Goal: Information Seeking & Learning: Learn about a topic

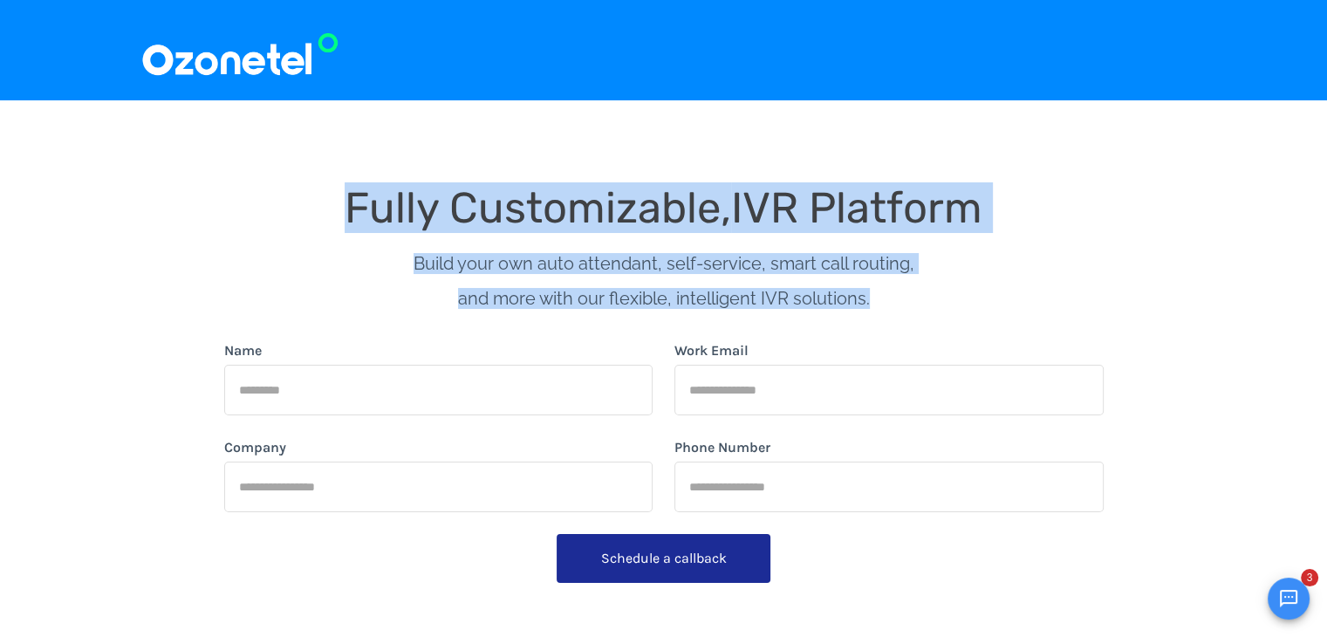
copy div "Fully Customizable, IVR Platform Build your own auto attendant, self-service, s…"
drag, startPoint x: 325, startPoint y: 200, endPoint x: 935, endPoint y: 273, distance: 614.3
click at [935, 273] on div "Fully Customizable, IVR Platform Build your own auto attendant, self-service, s…" at bounding box center [664, 496] width 880 height 624
copy div "Fully Customizable, IVR Platform Build your own auto attendant, self-service, s…"
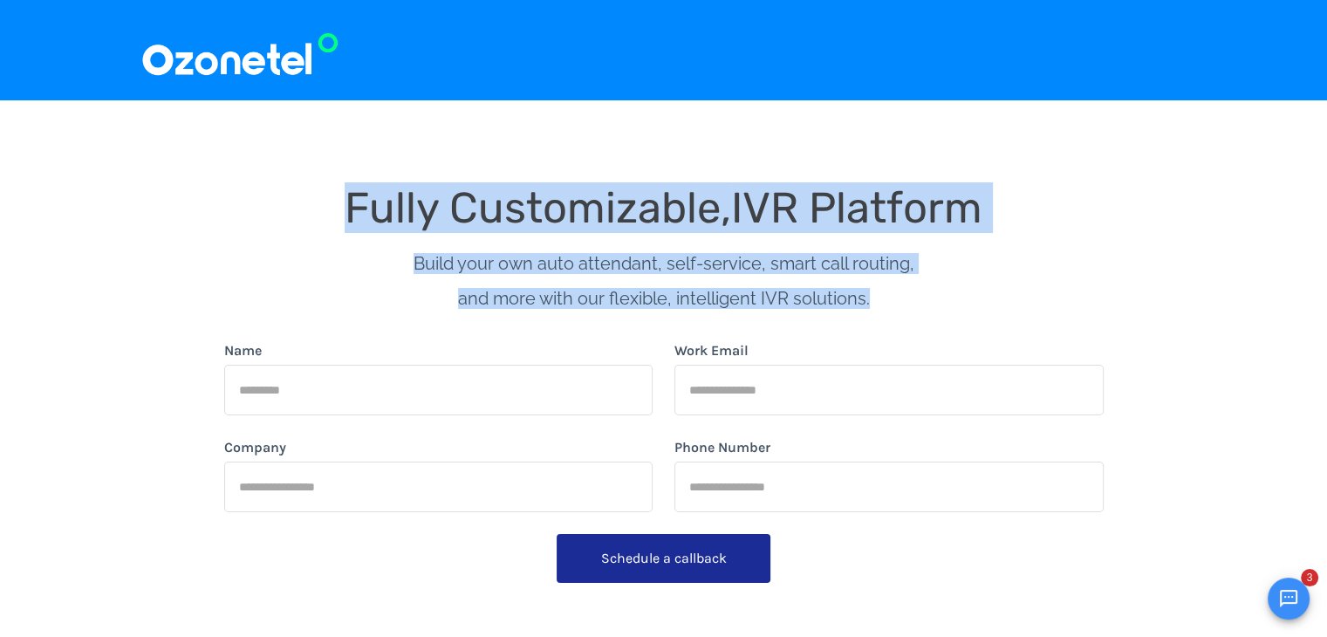
drag, startPoint x: 887, startPoint y: 305, endPoint x: 350, endPoint y: 210, distance: 544.8
click at [350, 210] on div "Fully Customizable, IVR Platform Build your own auto attendant, self-service, s…" at bounding box center [664, 496] width 880 height 624
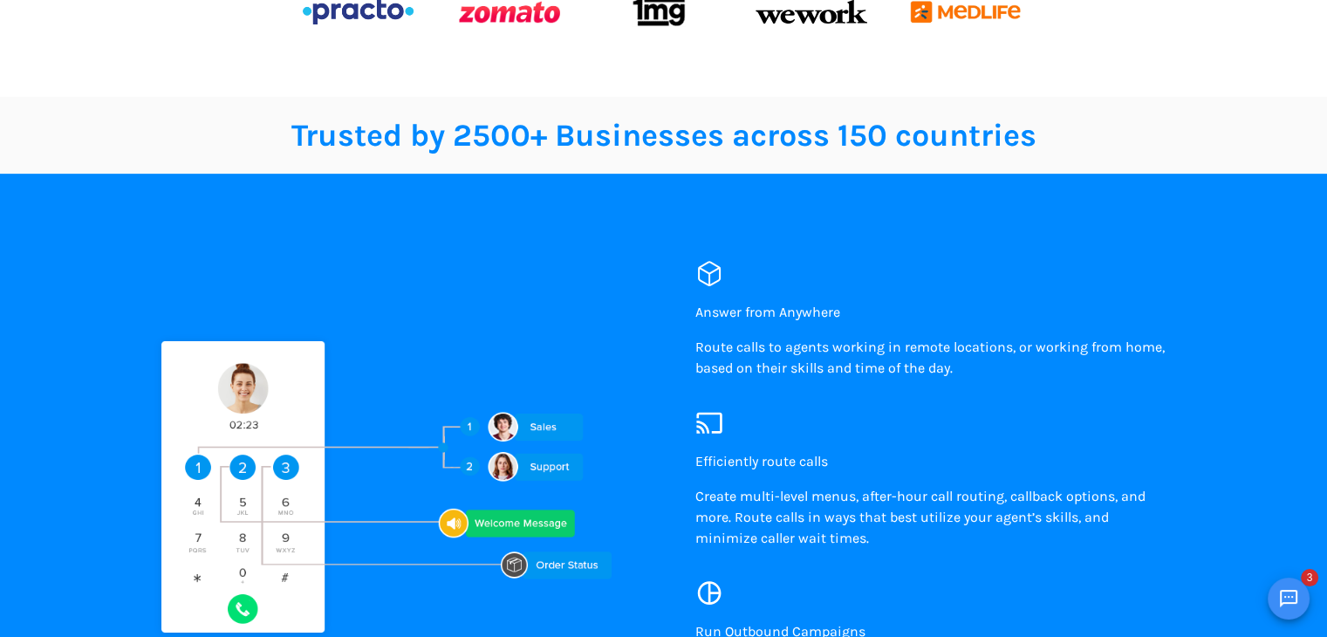
scroll to position [785, 0]
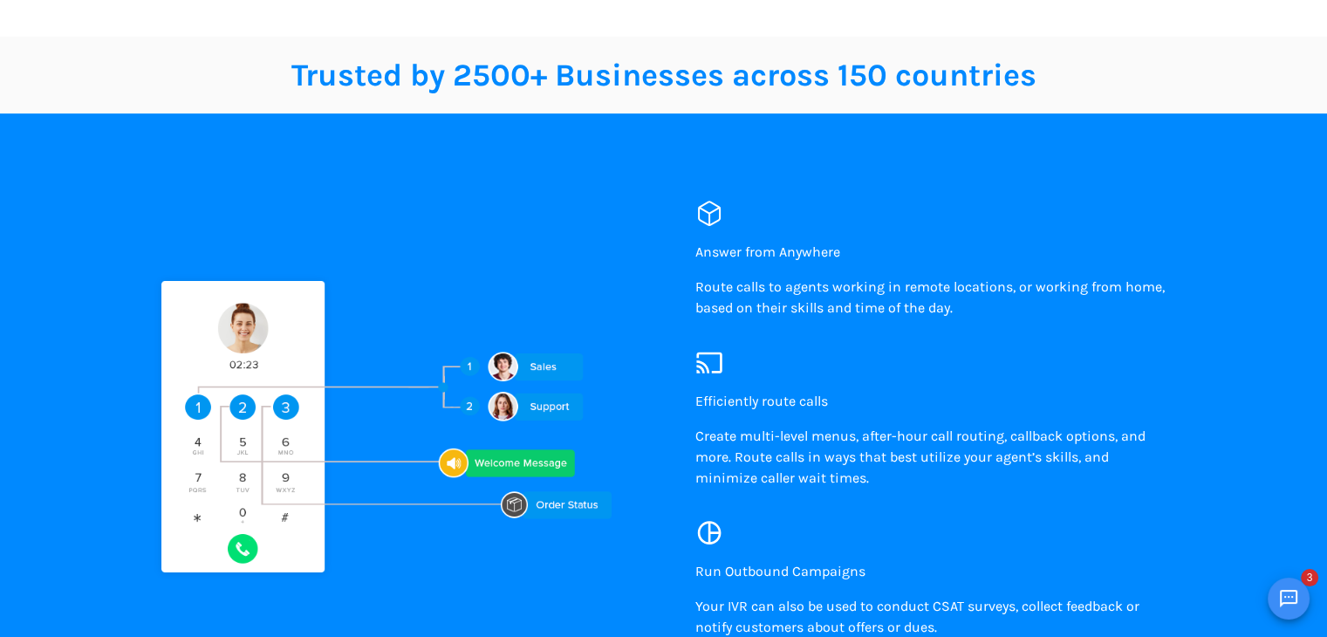
click at [689, 250] on div "Answer from Anywhere Route calls to agents working in remote locations, or work…" at bounding box center [926, 425] width 524 height 484
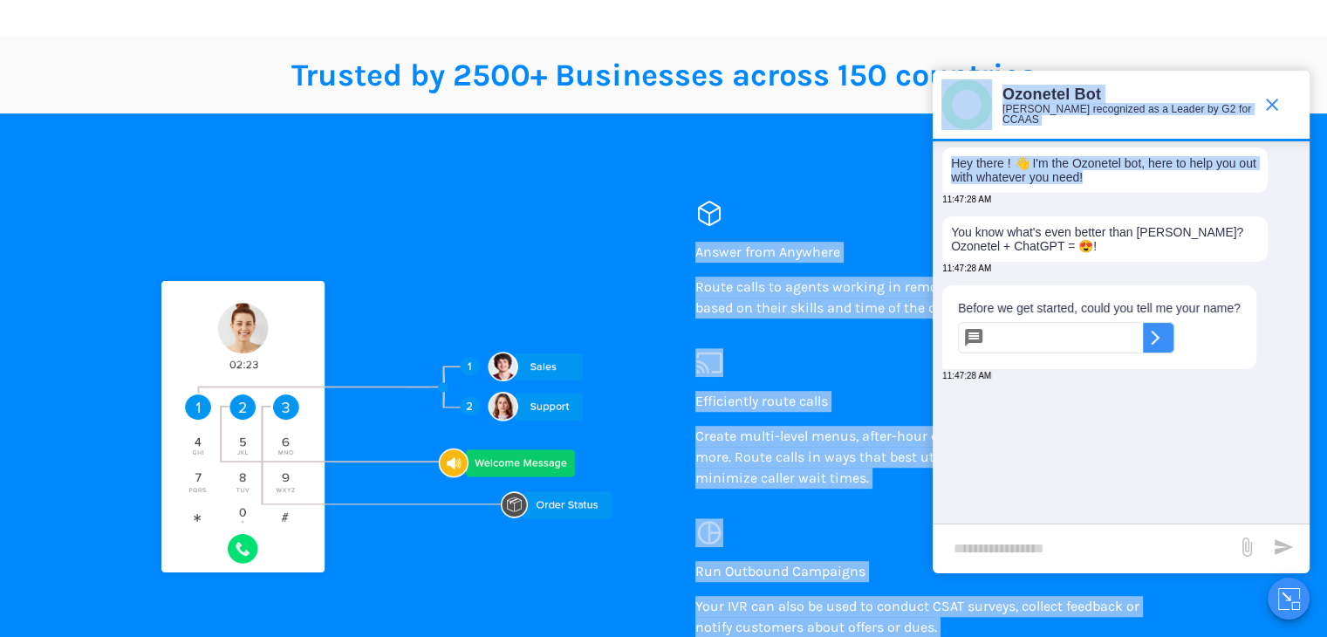
drag, startPoint x: 679, startPoint y: 244, endPoint x: 1298, endPoint y: 168, distance: 624.3
click at [1284, 97] on span "end chat or minimize" at bounding box center [1272, 104] width 35 height 35
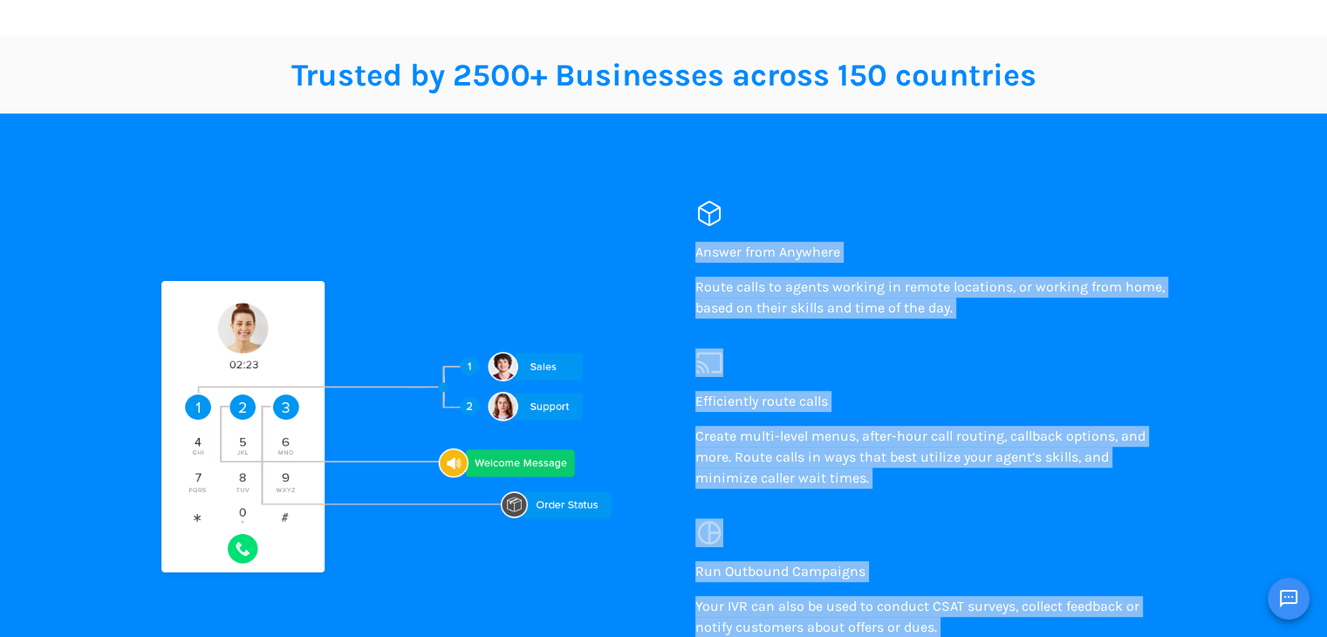
click at [639, 311] on img at bounding box center [402, 425] width 524 height 319
click at [852, 313] on span "Route calls to agents working in remote locations, or working from home, based …" at bounding box center [929, 297] width 469 height 38
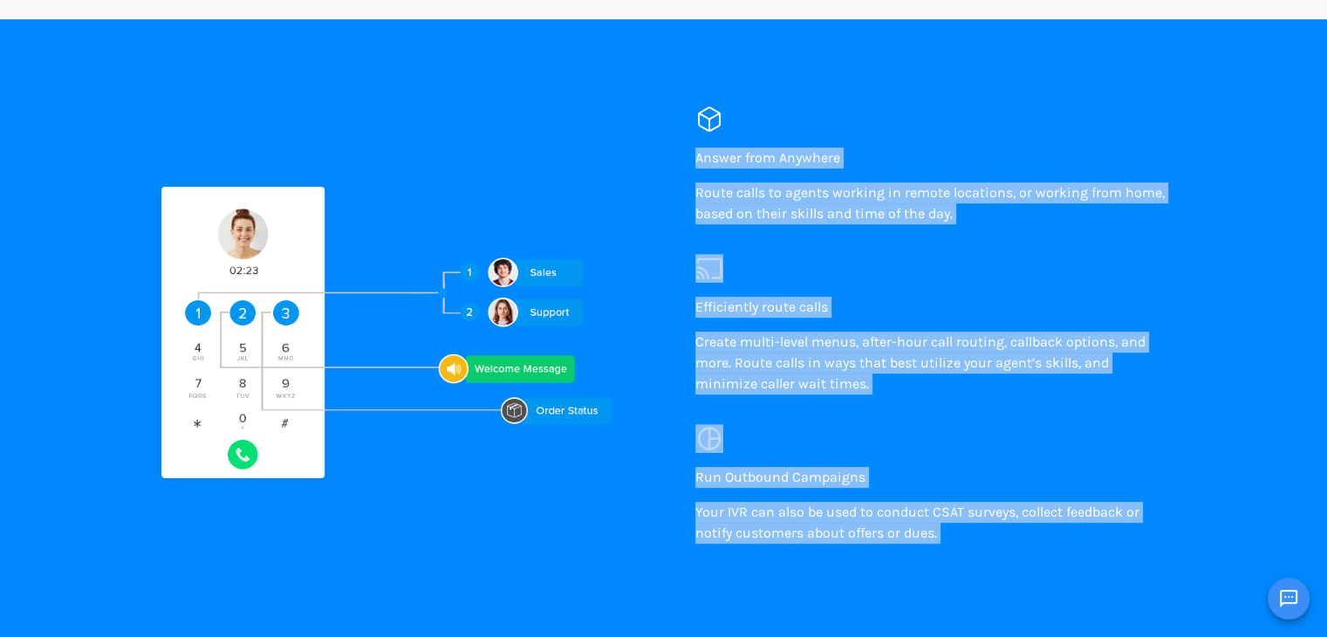
scroll to position [894, 0]
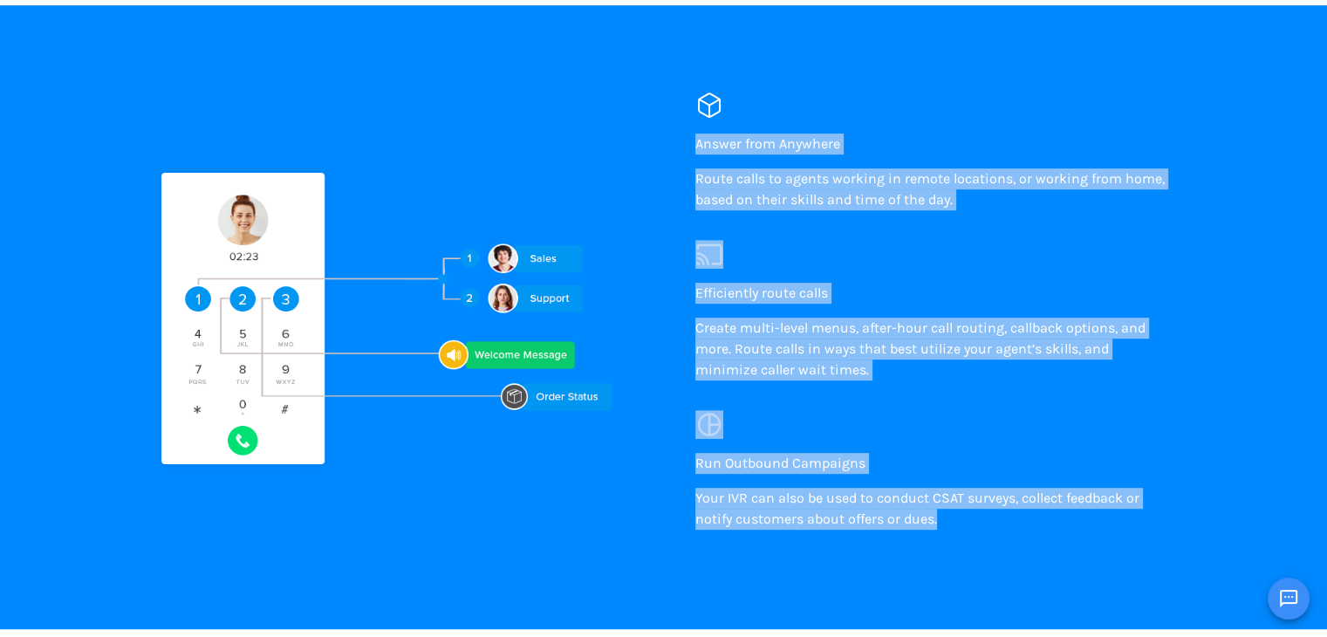
copy div "Answer from Anywhere Route calls to agents working in remote locations, or work…"
drag, startPoint x: 695, startPoint y: 247, endPoint x: 961, endPoint y: 549, distance: 402.5
click at [961, 549] on div "Answer from Anywhere Route calls to agents working in remote locations, or work…" at bounding box center [941, 317] width 492 height 484
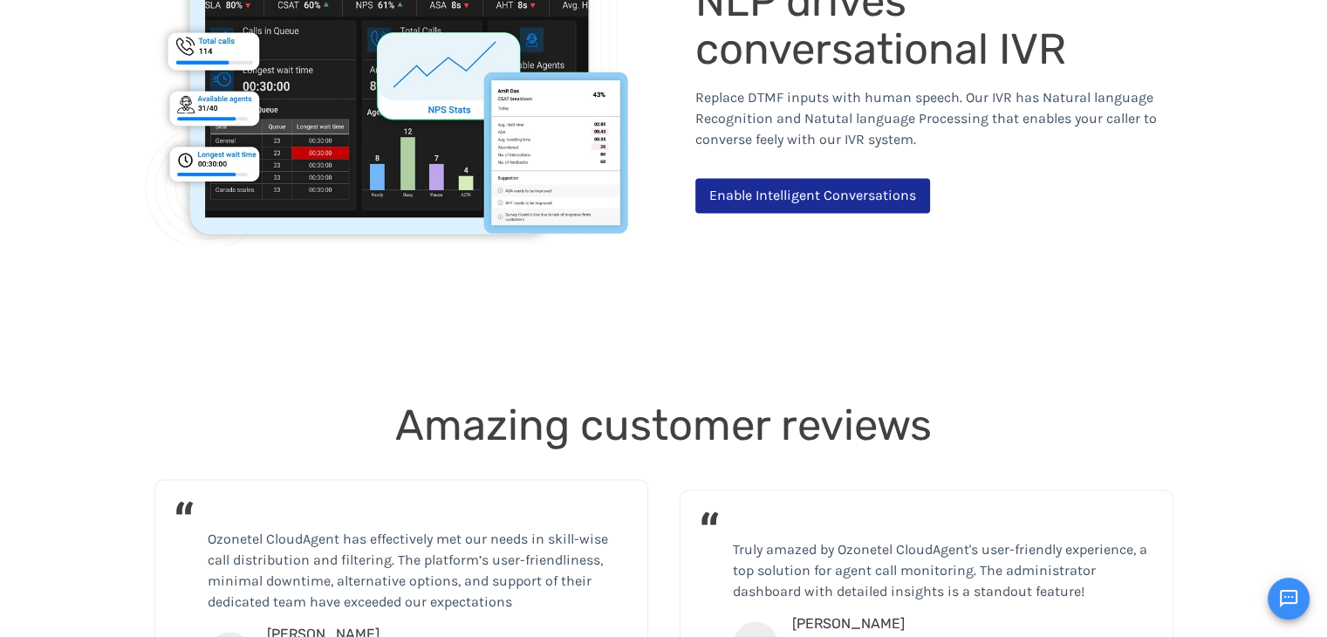
scroll to position [2519, 0]
